Goal: Information Seeking & Learning: Learn about a topic

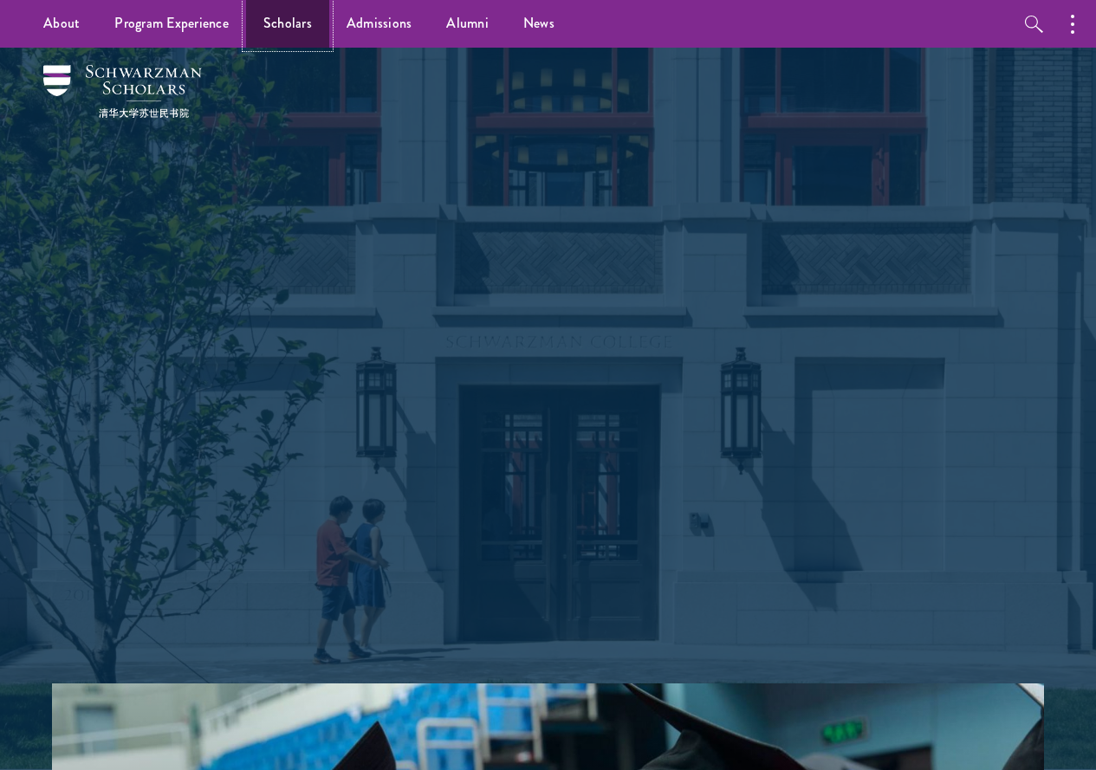
click at [295, 23] on link "Scholars" at bounding box center [287, 24] width 83 height 48
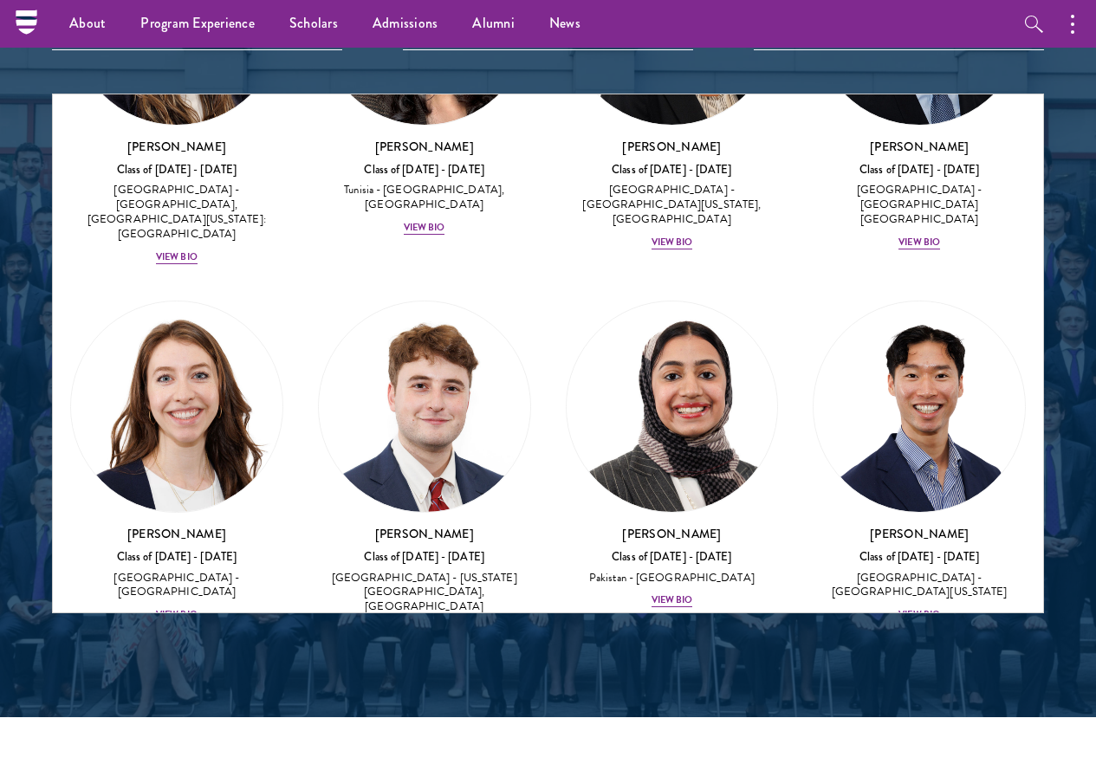
scroll to position [8008, 0]
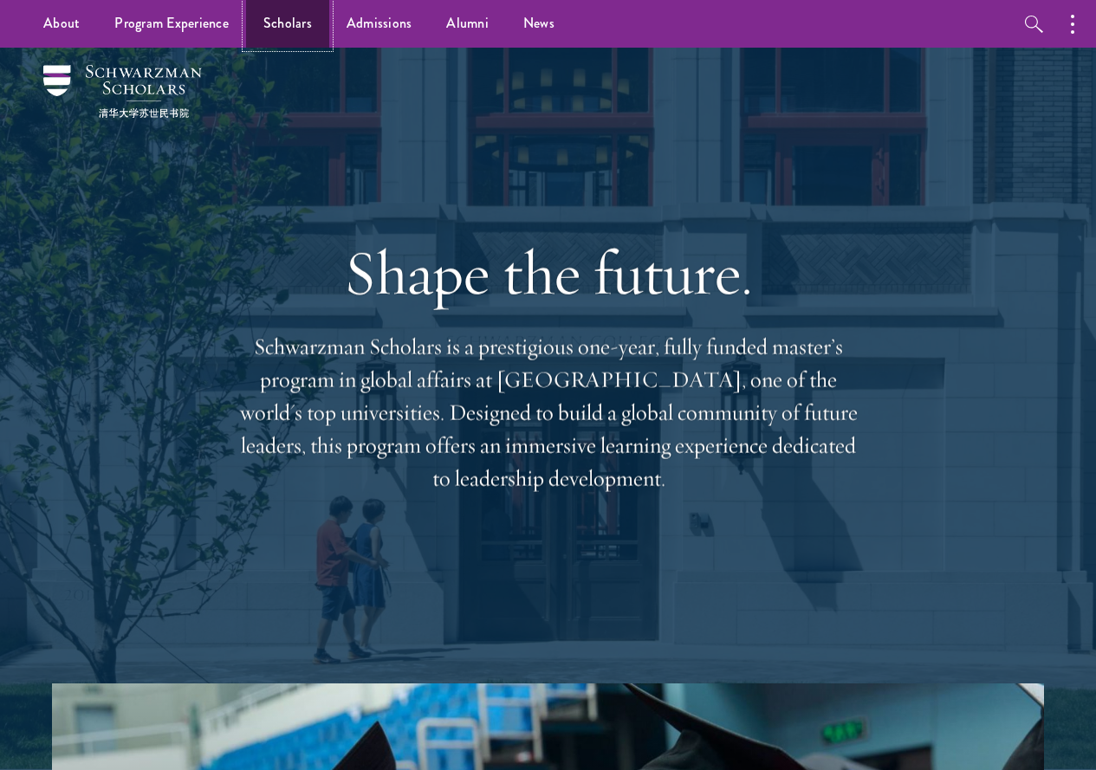
click at [289, 22] on link "Scholars" at bounding box center [287, 24] width 83 height 48
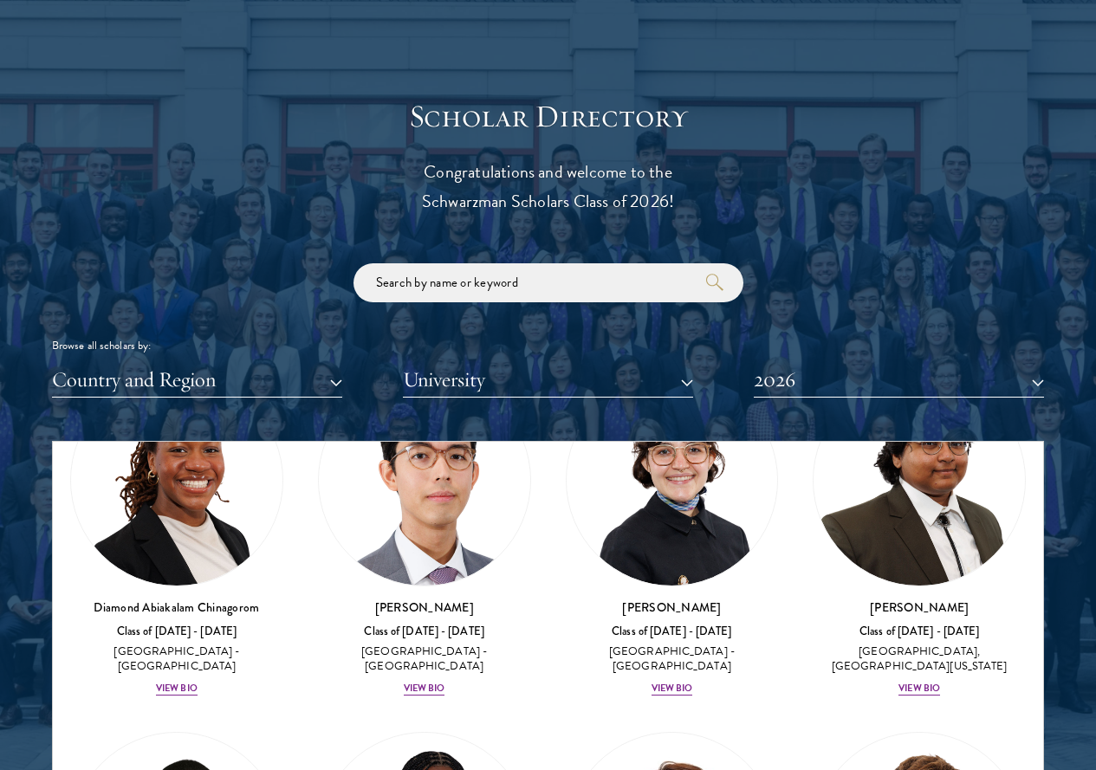
scroll to position [520, 0]
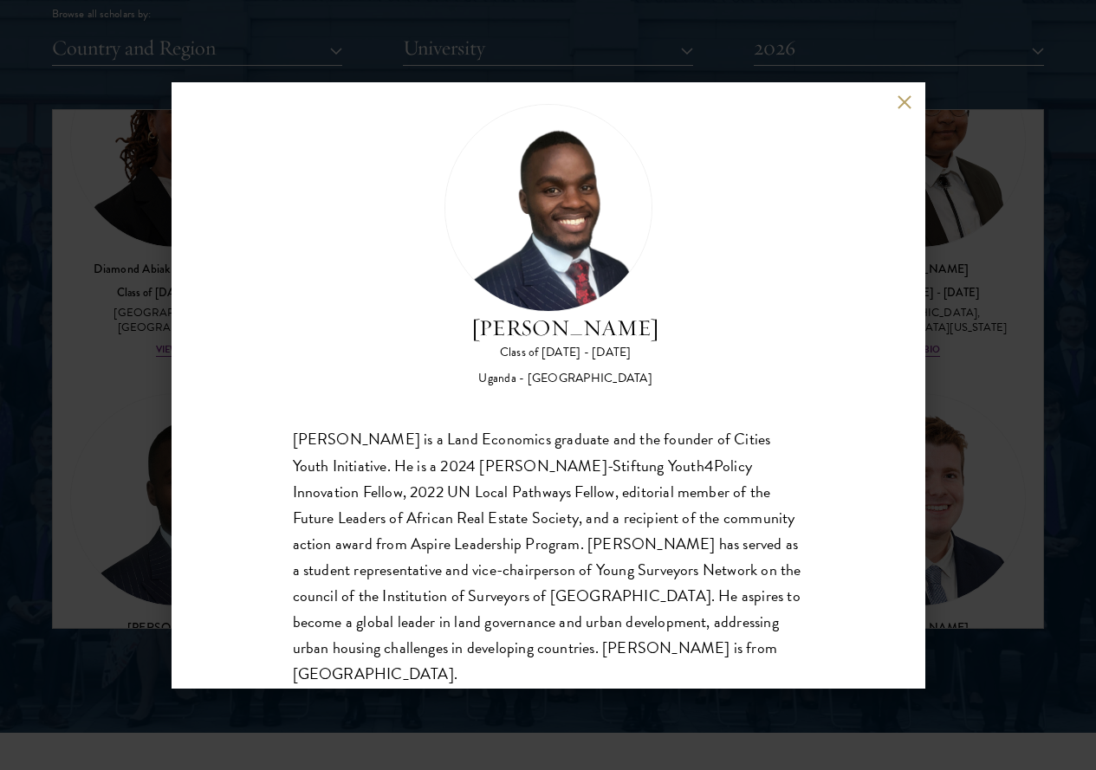
scroll to position [2166, 0]
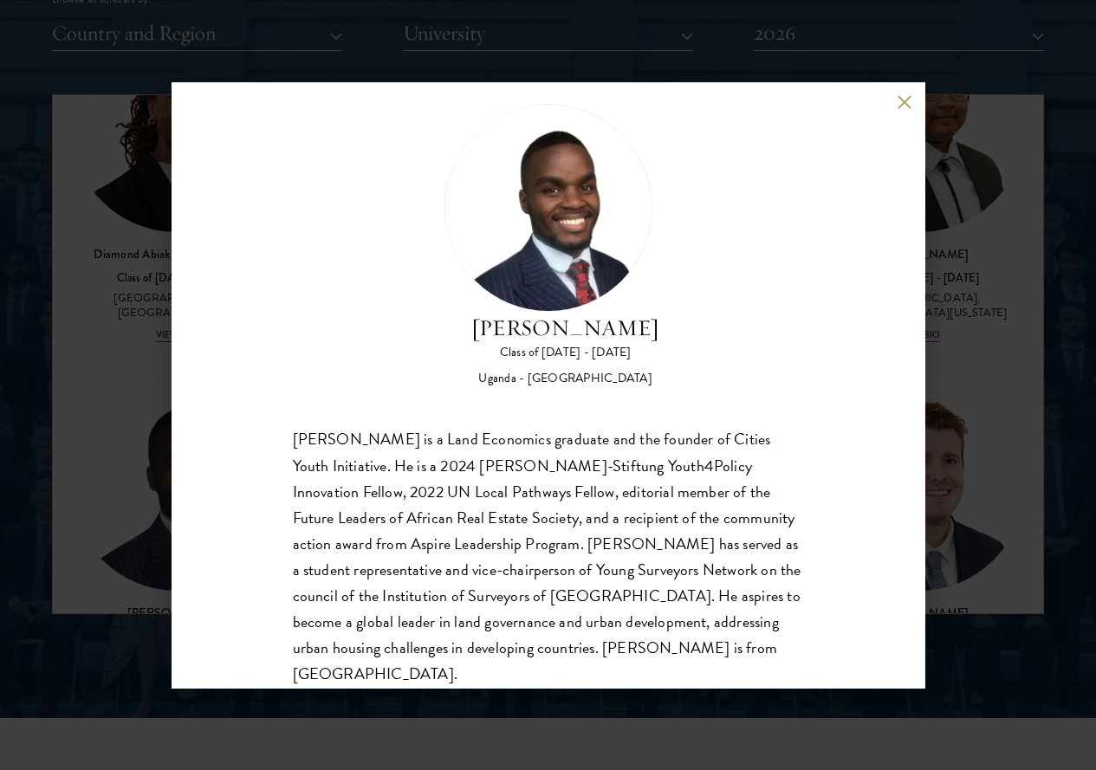
click at [905, 100] on button at bounding box center [905, 102] width 15 height 15
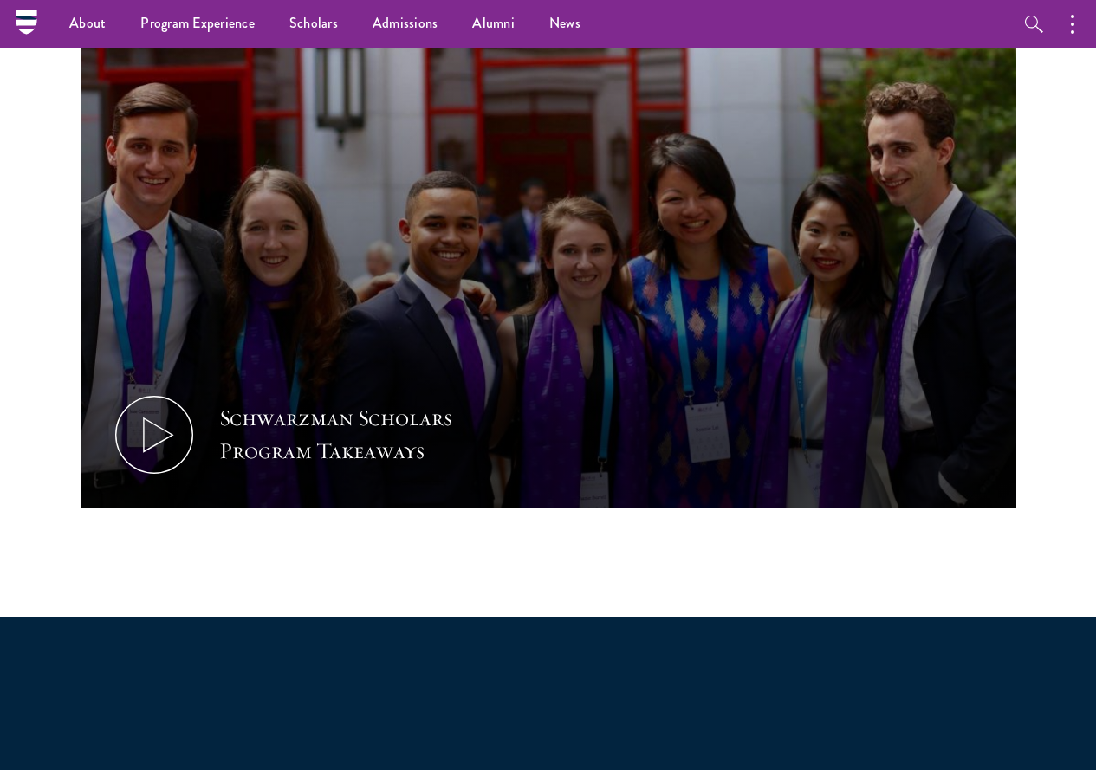
scroll to position [692, 0]
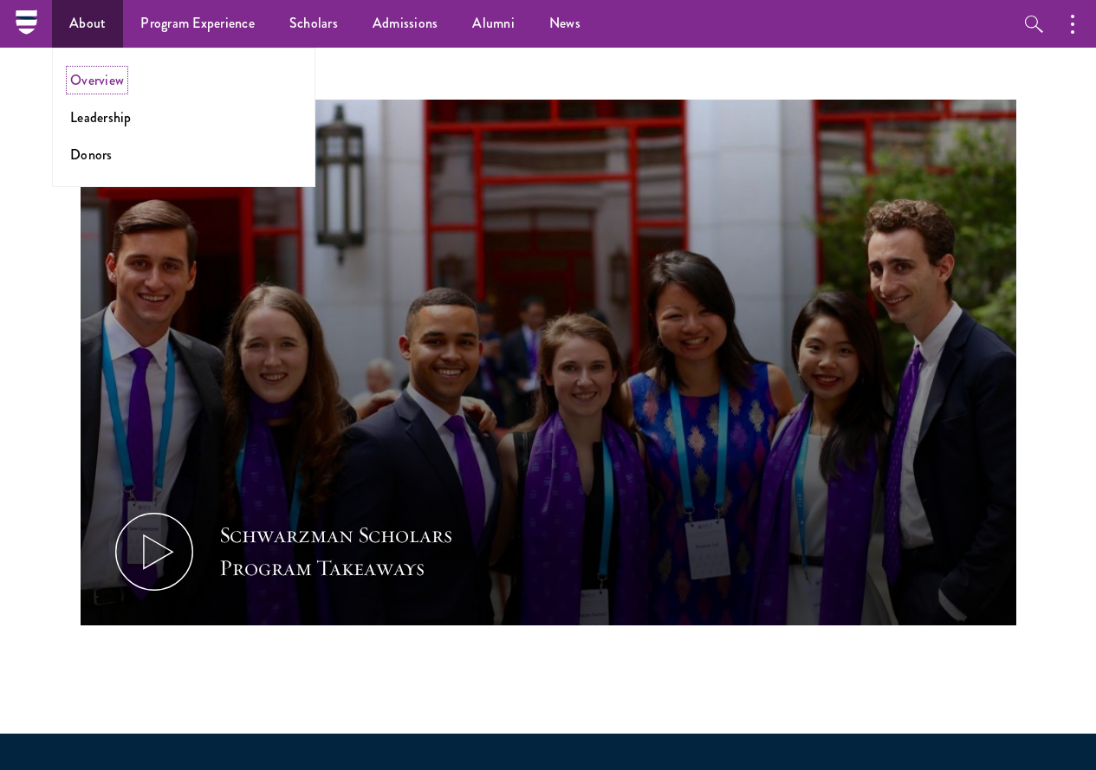
click at [88, 75] on link "Overview" at bounding box center [97, 80] width 54 height 20
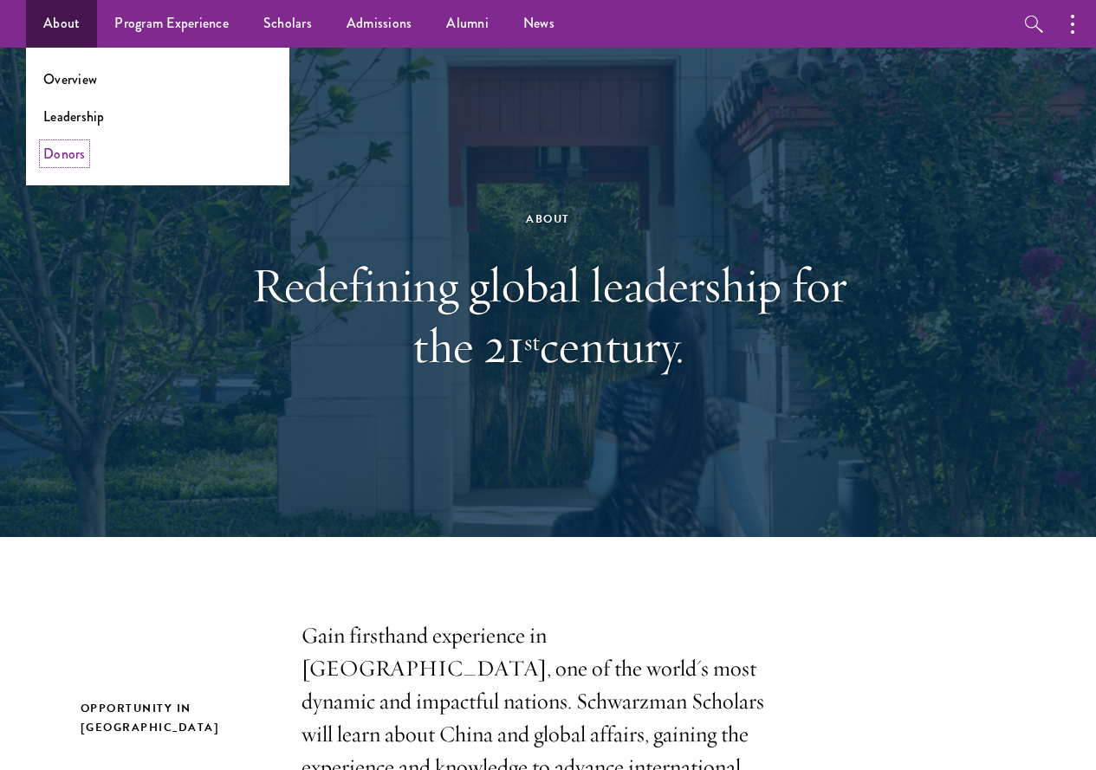
click at [72, 149] on link "Donors" at bounding box center [64, 154] width 42 height 20
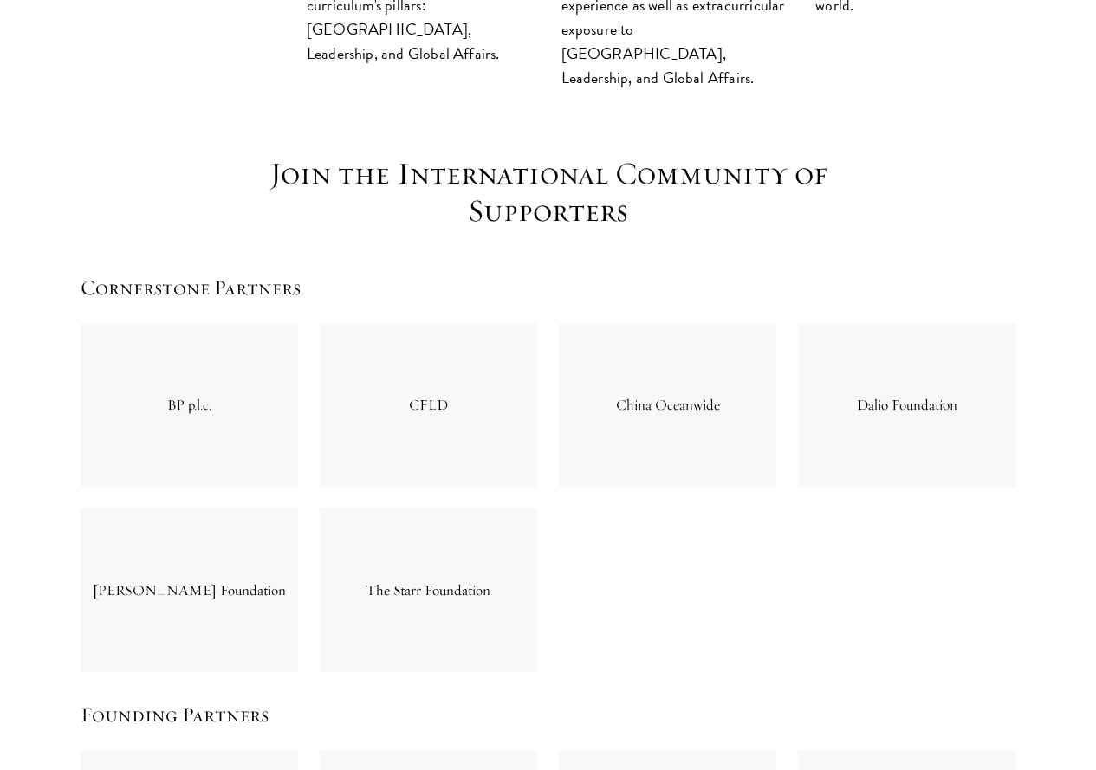
scroll to position [2513, 0]
